Goal: Find specific page/section: Find specific page/section

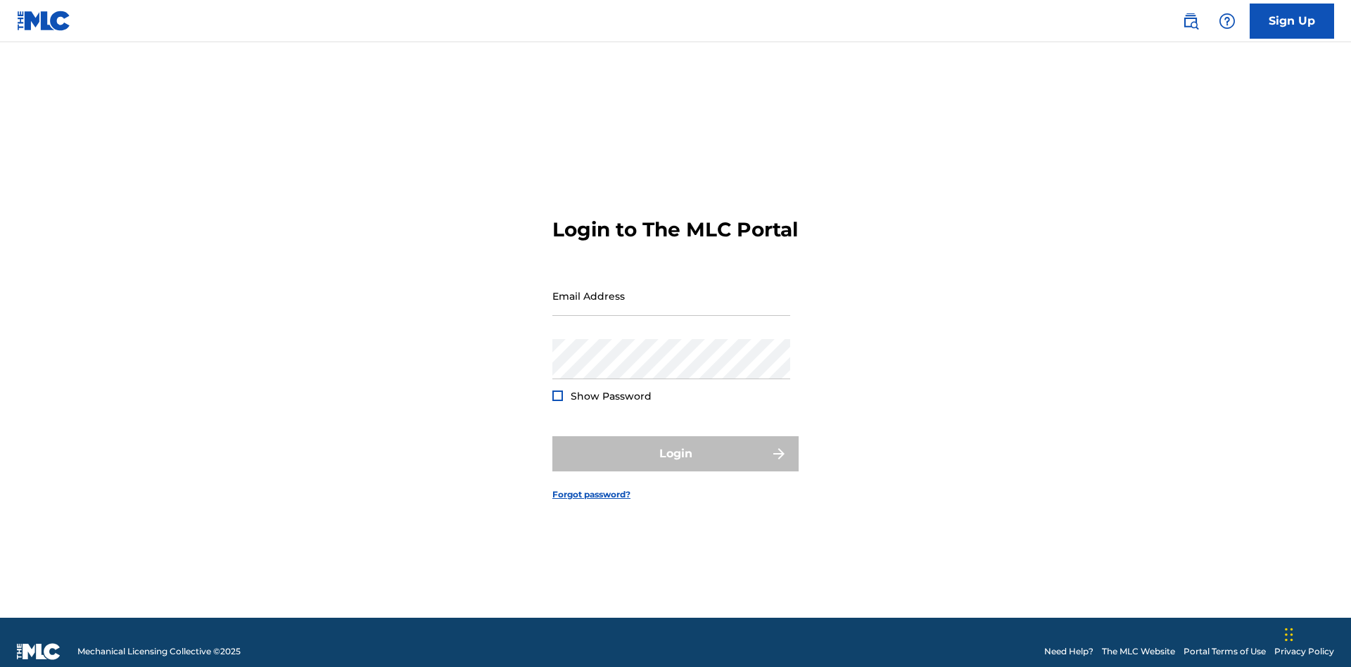
scroll to position [18, 0]
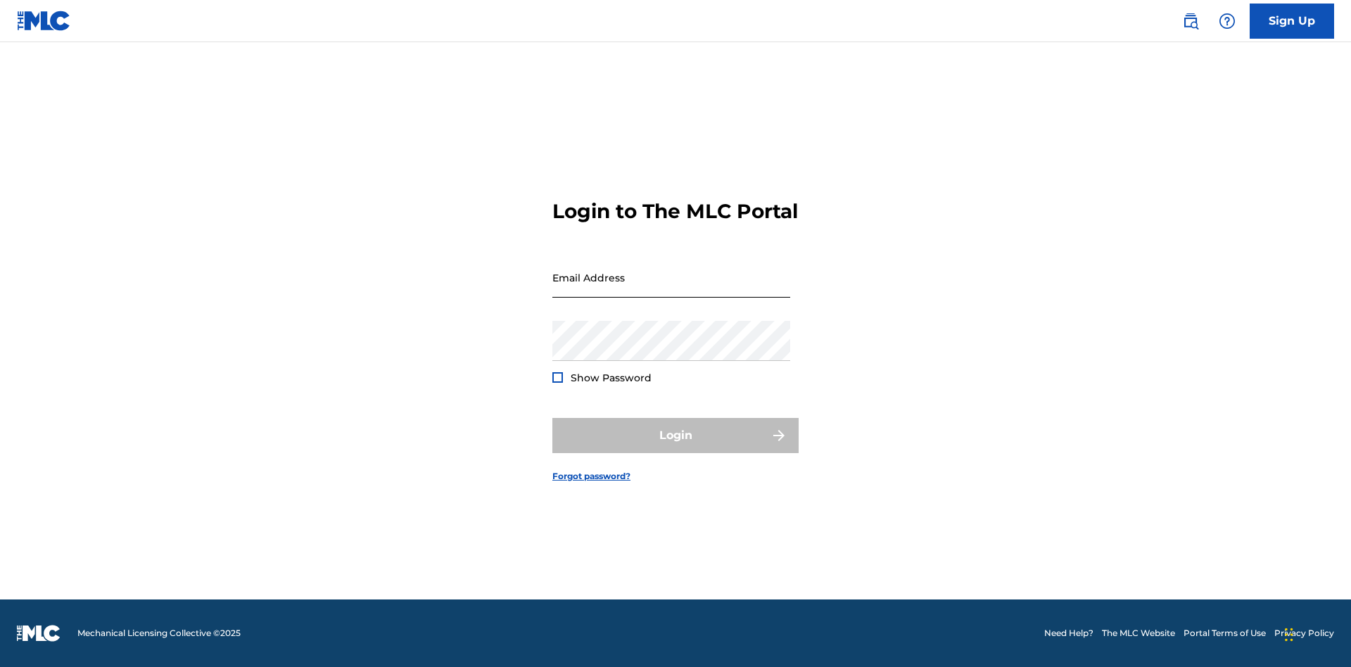
click at [671, 289] on input "Email Address" at bounding box center [671, 278] width 238 height 40
type input "[PERSON_NAME][EMAIL_ADDRESS][PERSON_NAME][DOMAIN_NAME]"
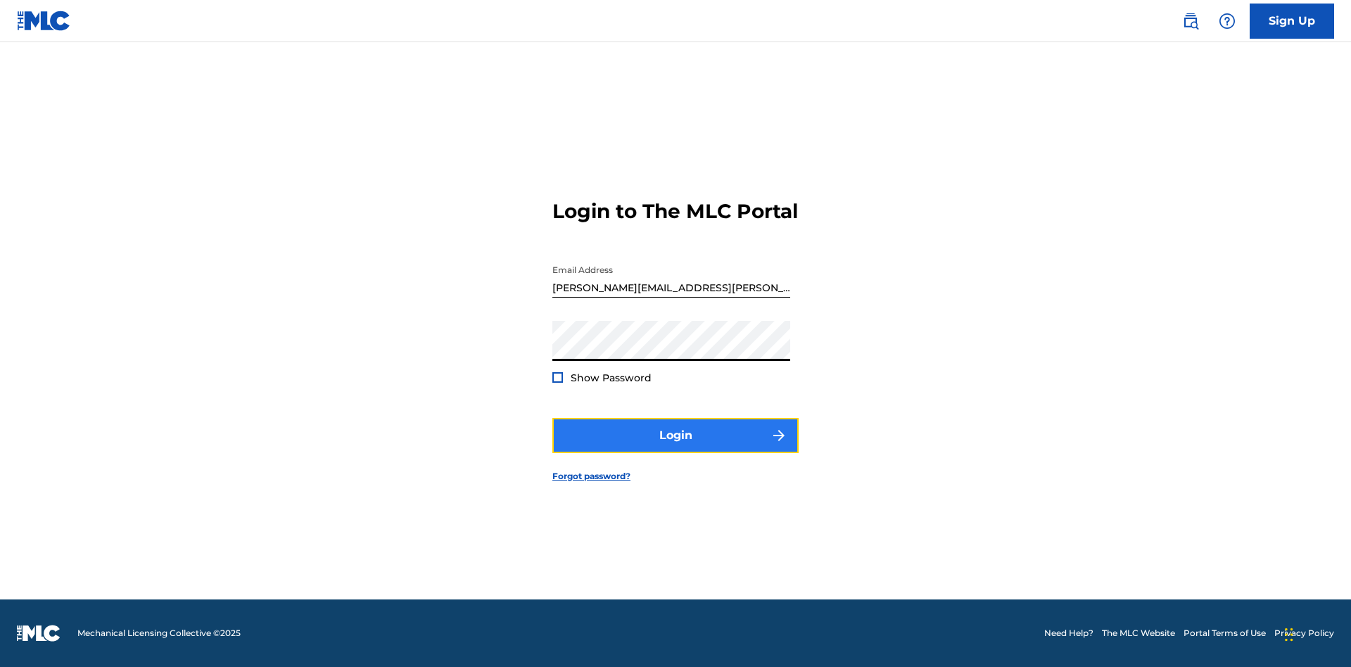
click at [676, 448] on button "Login" at bounding box center [675, 435] width 246 height 35
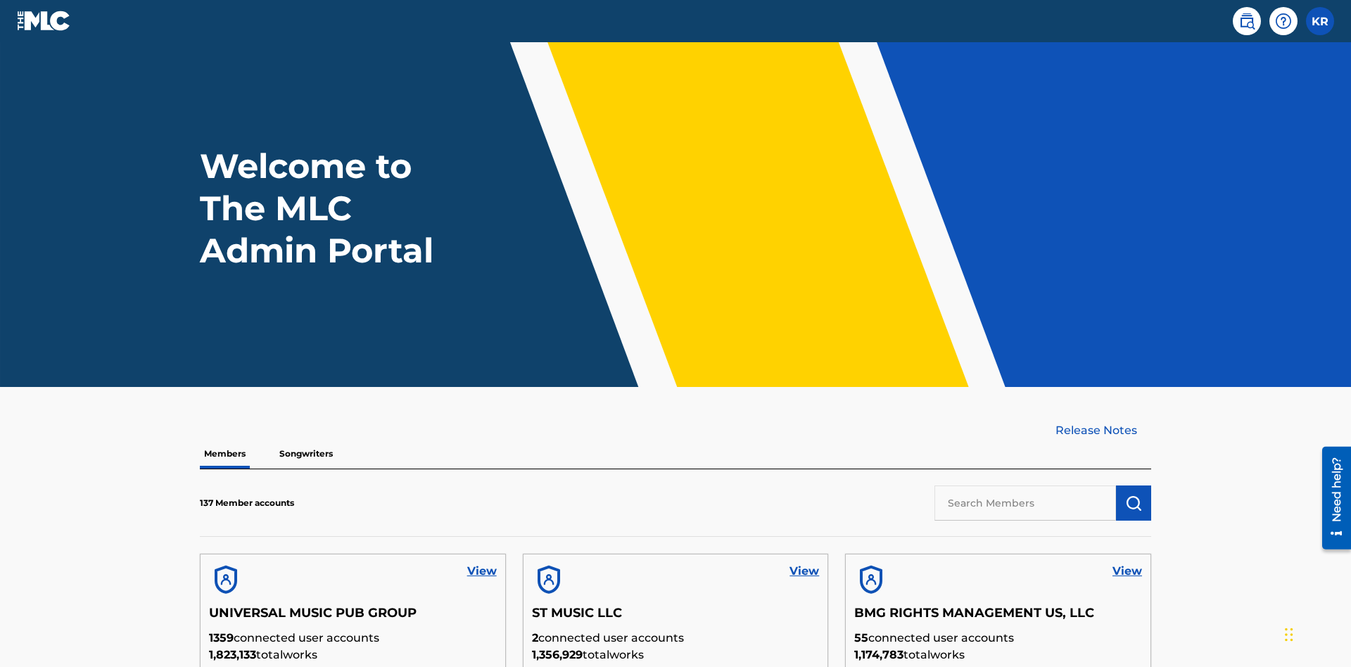
click at [1025, 486] on input "text" at bounding box center [1026, 503] width 182 height 35
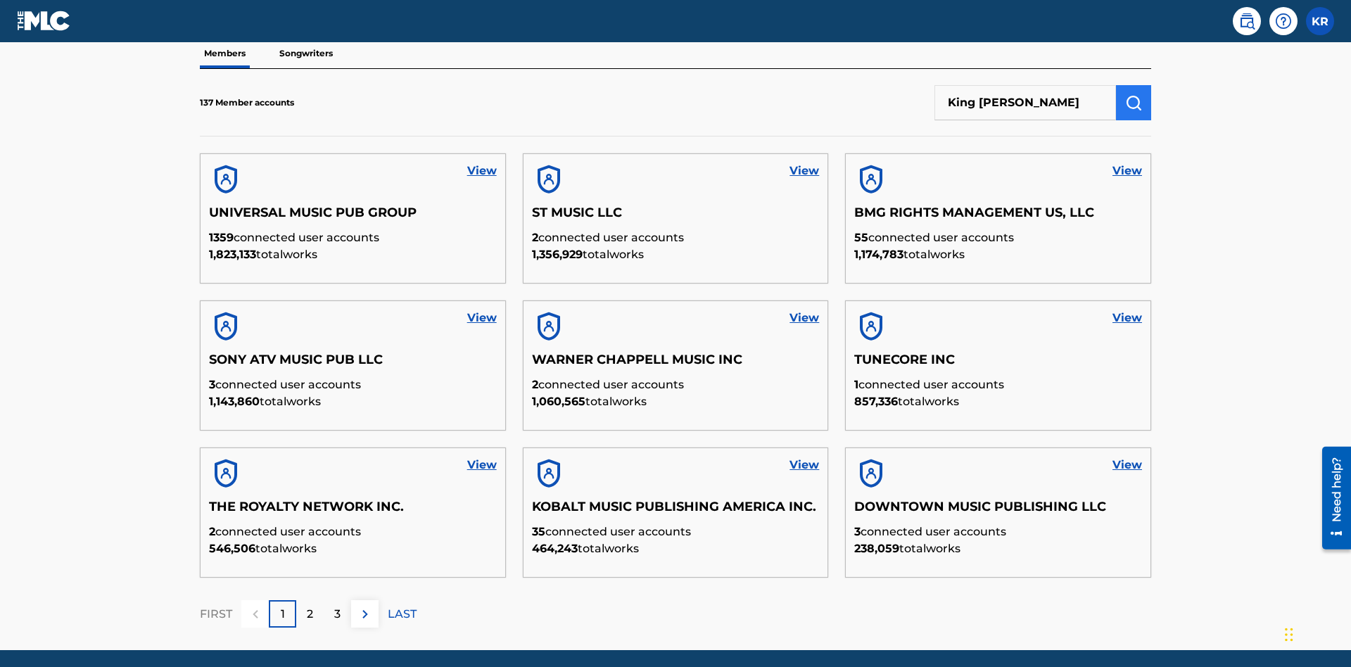
type input "King [PERSON_NAME]"
click at [1134, 94] on img "submit" at bounding box center [1133, 102] width 17 height 17
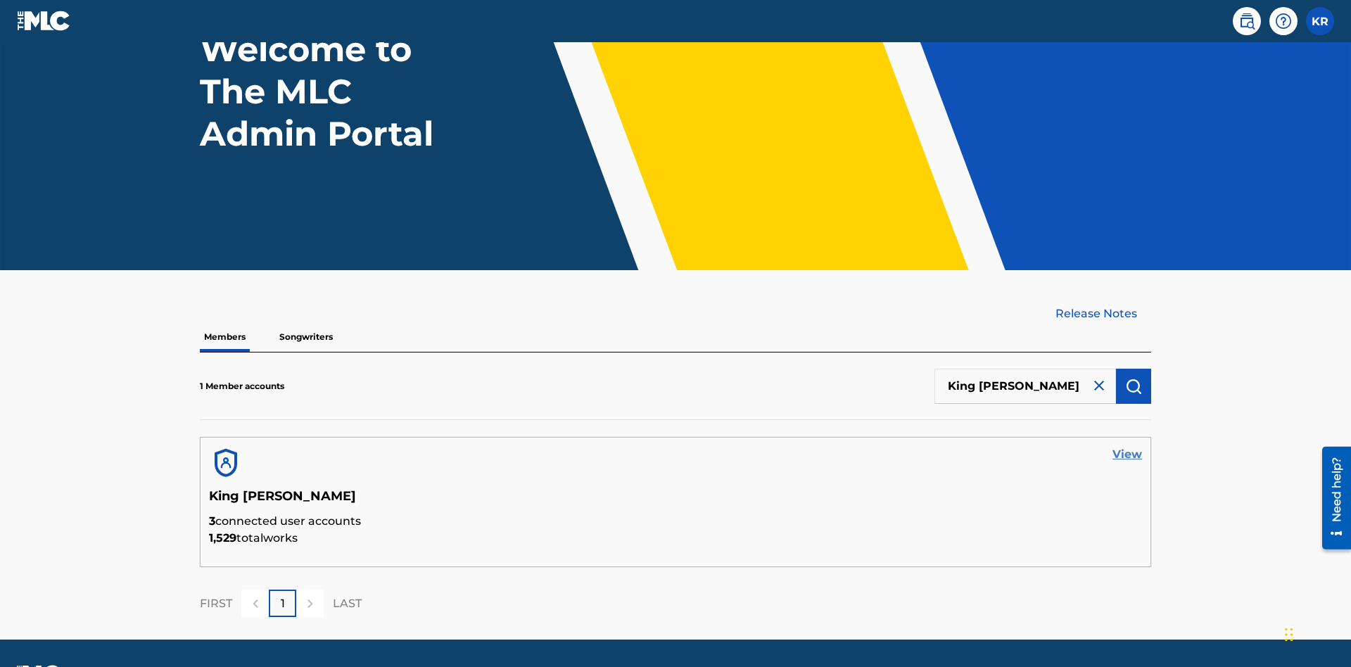
click at [1127, 446] on link "View" at bounding box center [1128, 454] width 30 height 17
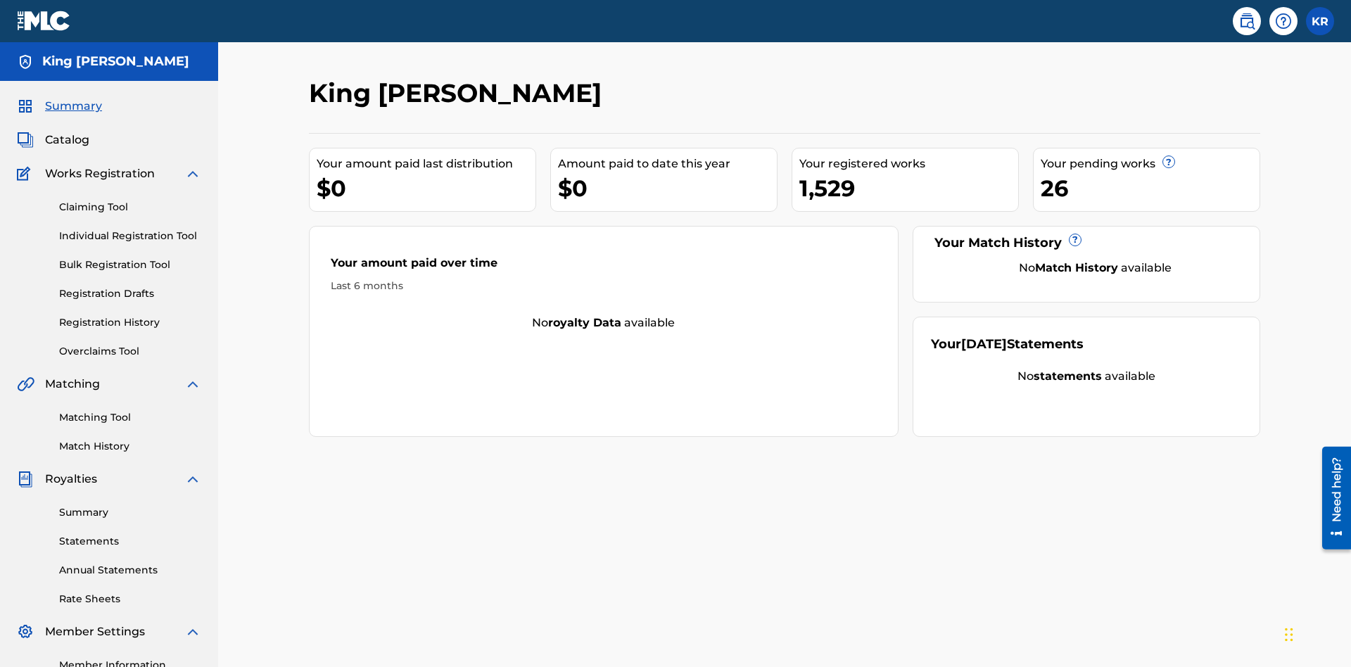
scroll to position [47, 0]
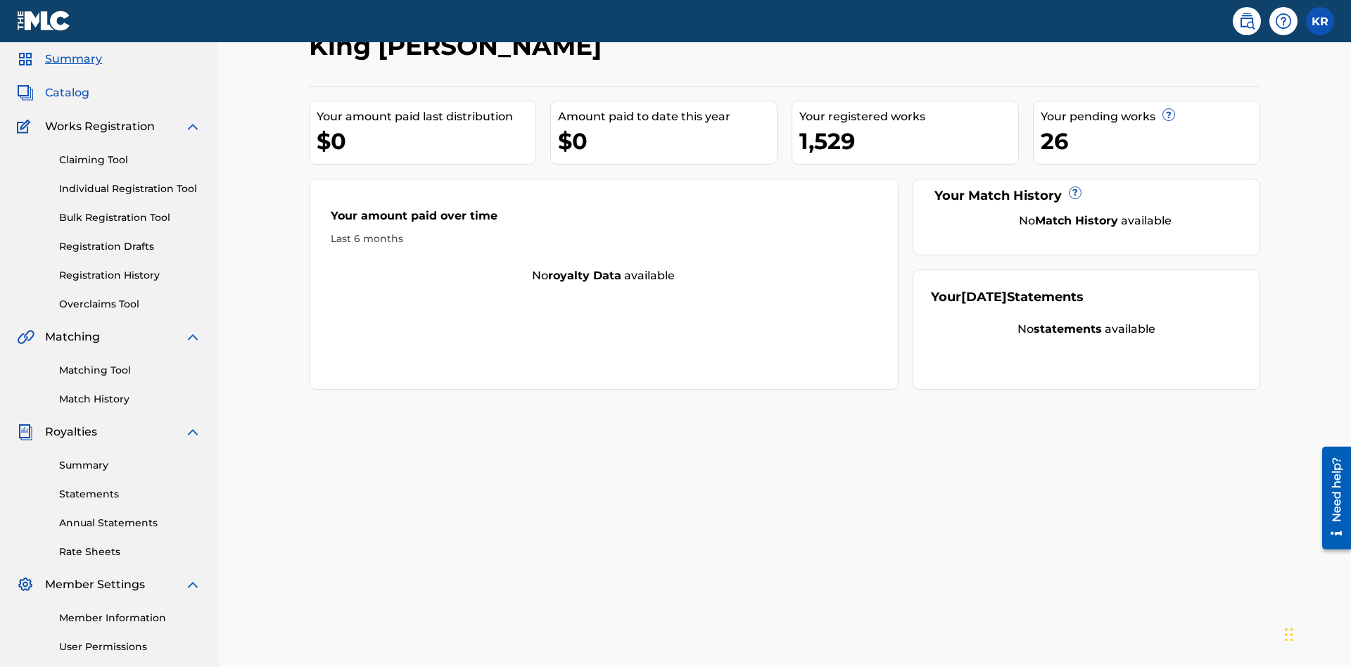
click at [67, 93] on span "Catalog" at bounding box center [67, 92] width 44 height 17
